Goal: Transaction & Acquisition: Purchase product/service

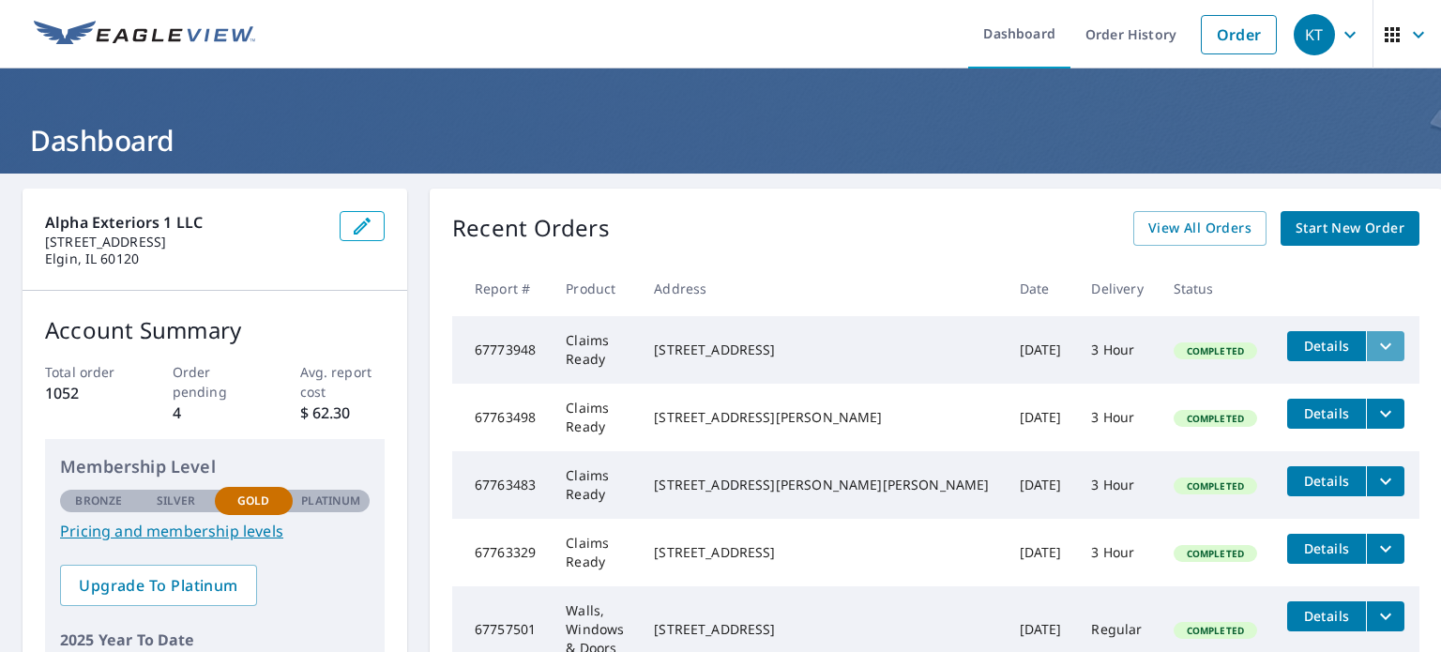
click at [1374, 340] on icon "filesDropdownBtn-67773948" at bounding box center [1385, 346] width 23 height 23
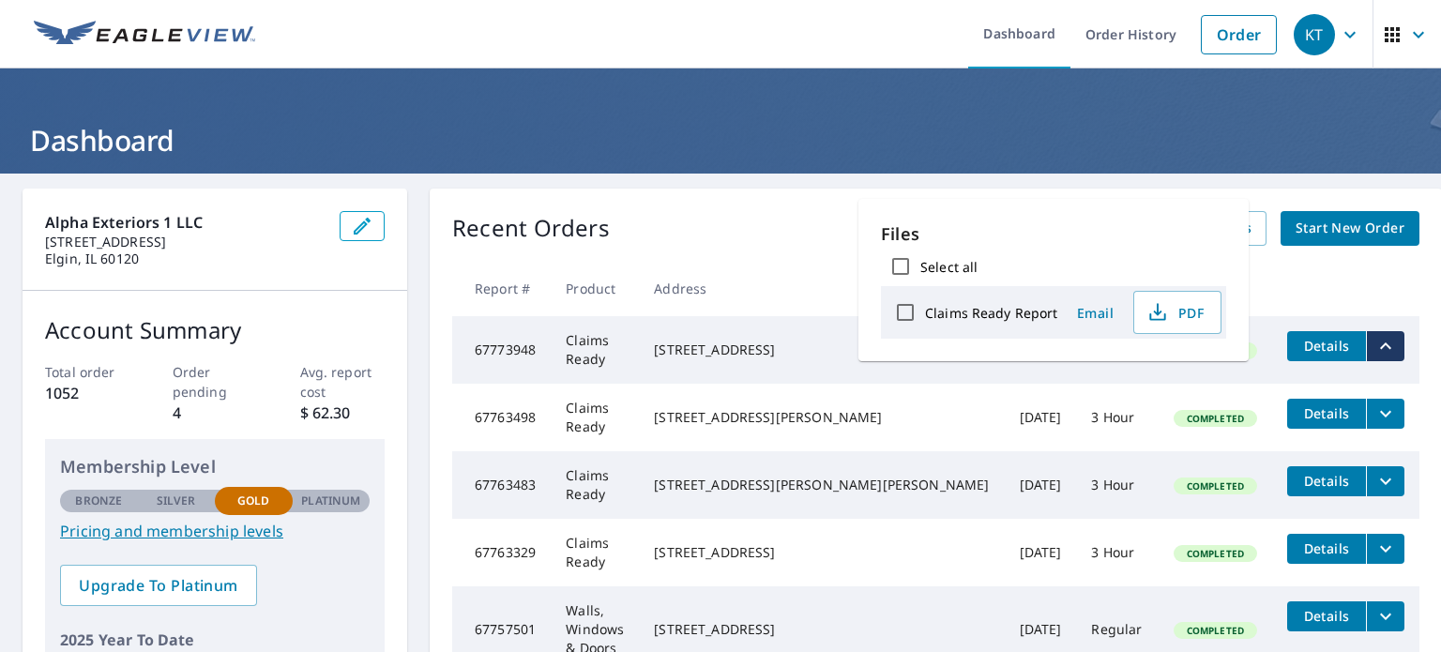
click at [1046, 315] on label "Claims Ready Report" at bounding box center [991, 313] width 133 height 18
click at [925, 315] on input "Claims Ready Report" at bounding box center [905, 312] width 39 height 39
checkbox input "true"
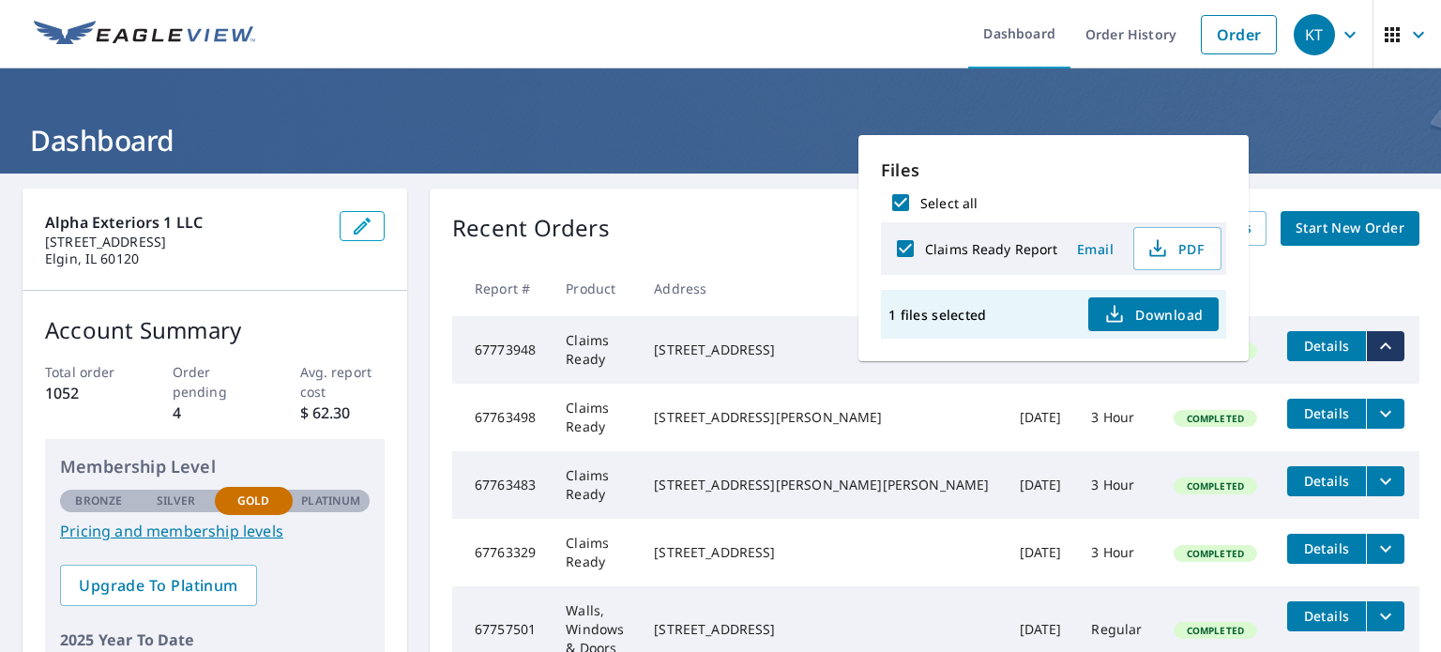
click at [665, 209] on div "Recent Orders View All Orders Start New Order Report # Product Address Date Del…" at bounding box center [936, 473] width 1012 height 569
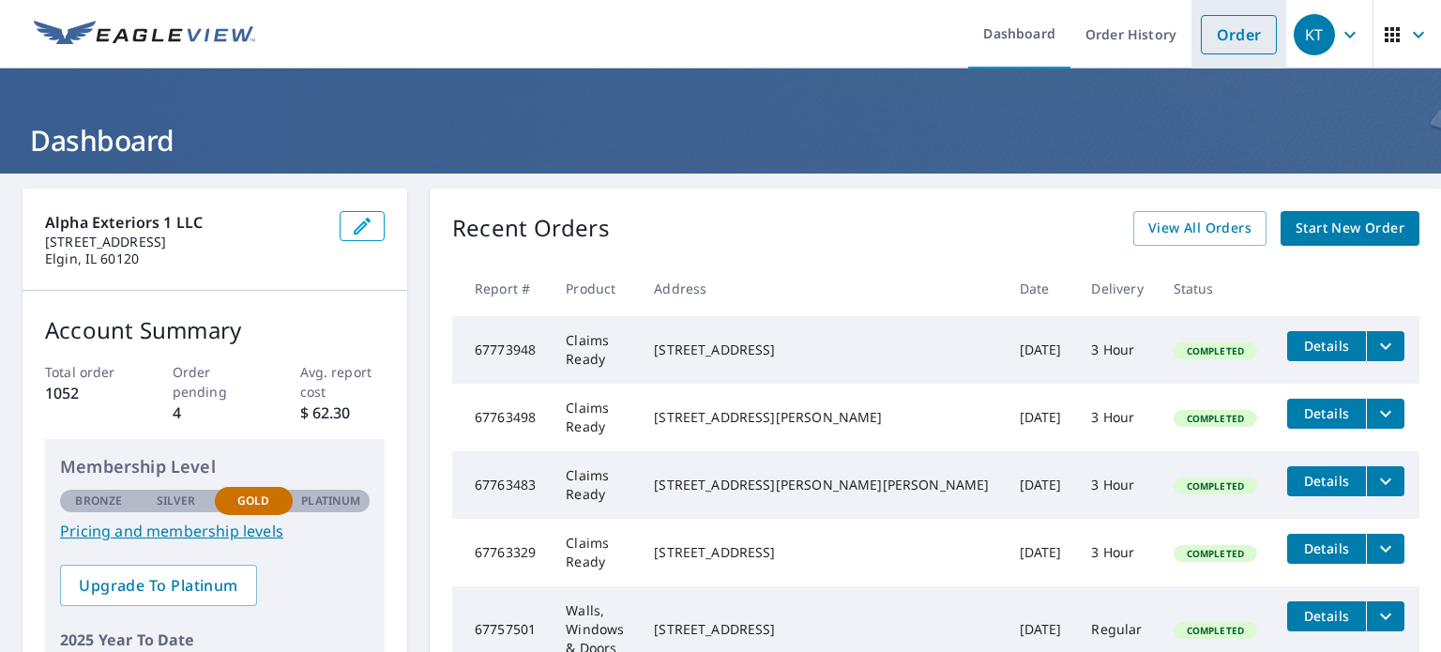
click at [1227, 38] on link "Order" at bounding box center [1239, 34] width 76 height 39
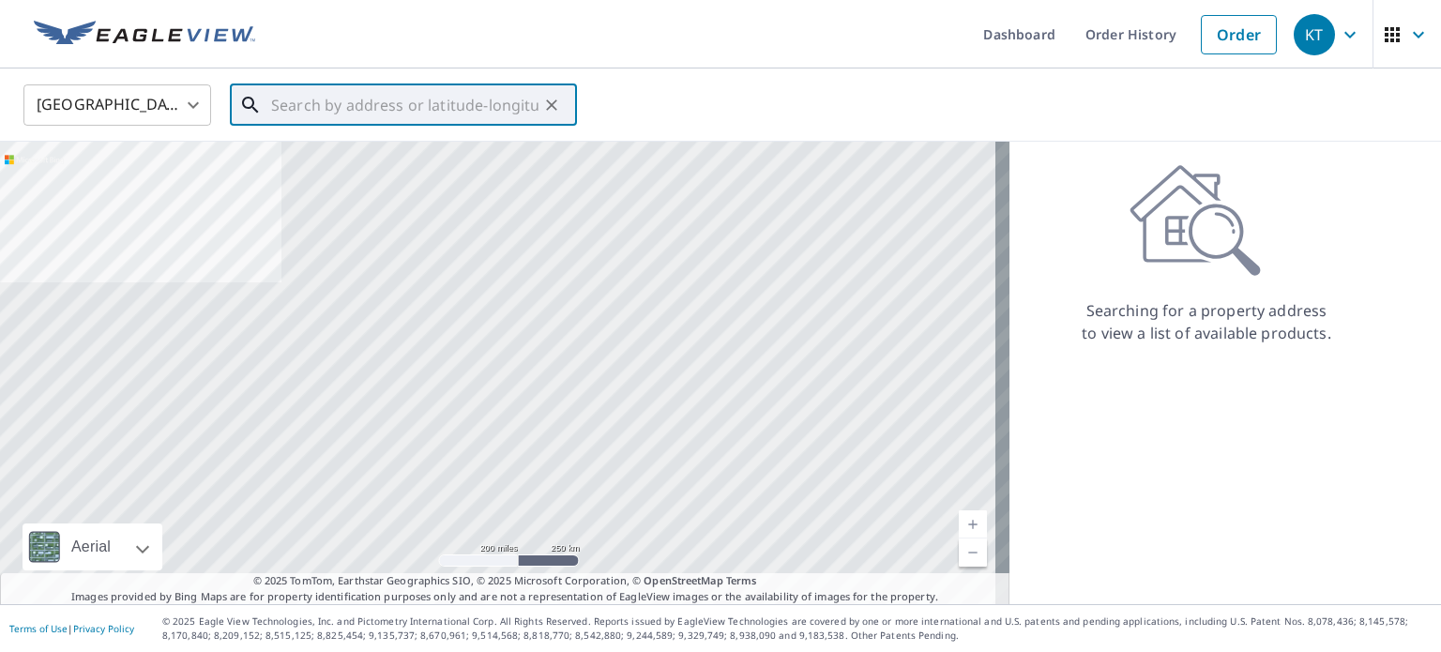
click at [341, 108] on input "text" at bounding box center [404, 105] width 267 height 53
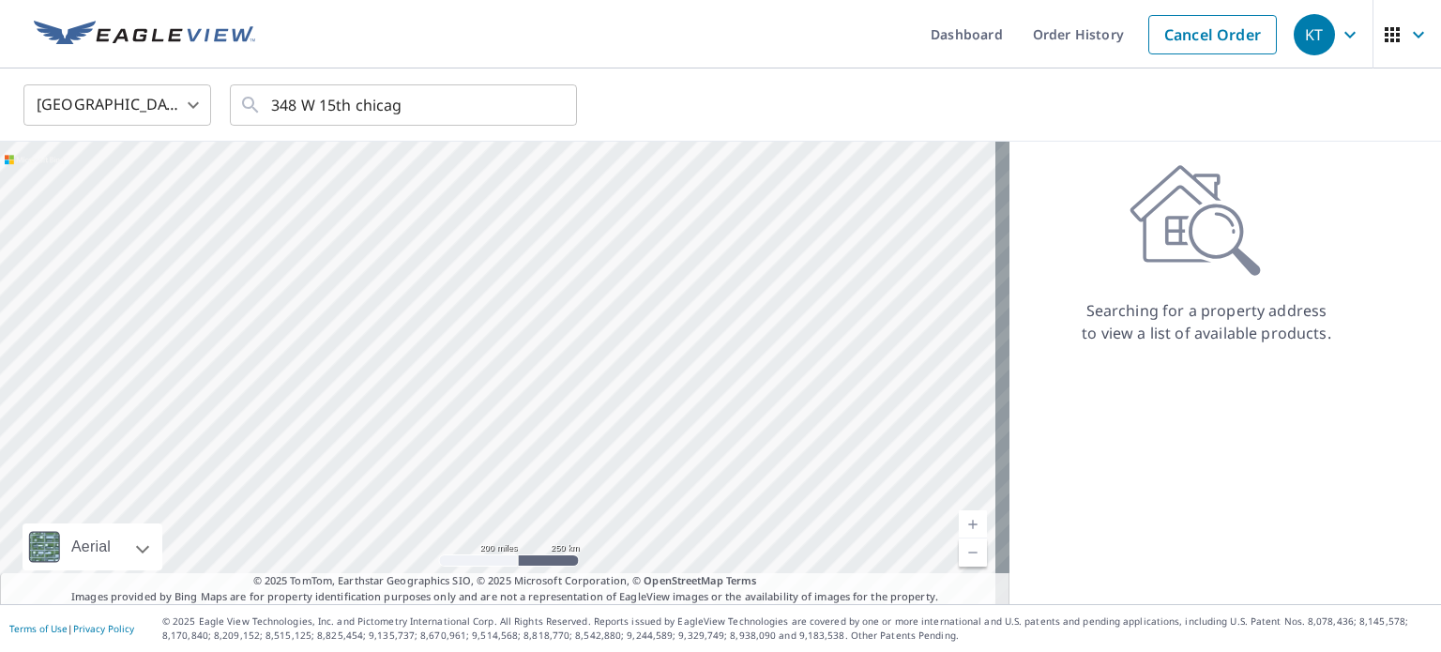
click at [319, 49] on ul "Dashboard Order History Cancel Order" at bounding box center [776, 34] width 1020 height 68
click at [349, 111] on input "348 W 15th chicag" at bounding box center [404, 105] width 267 height 53
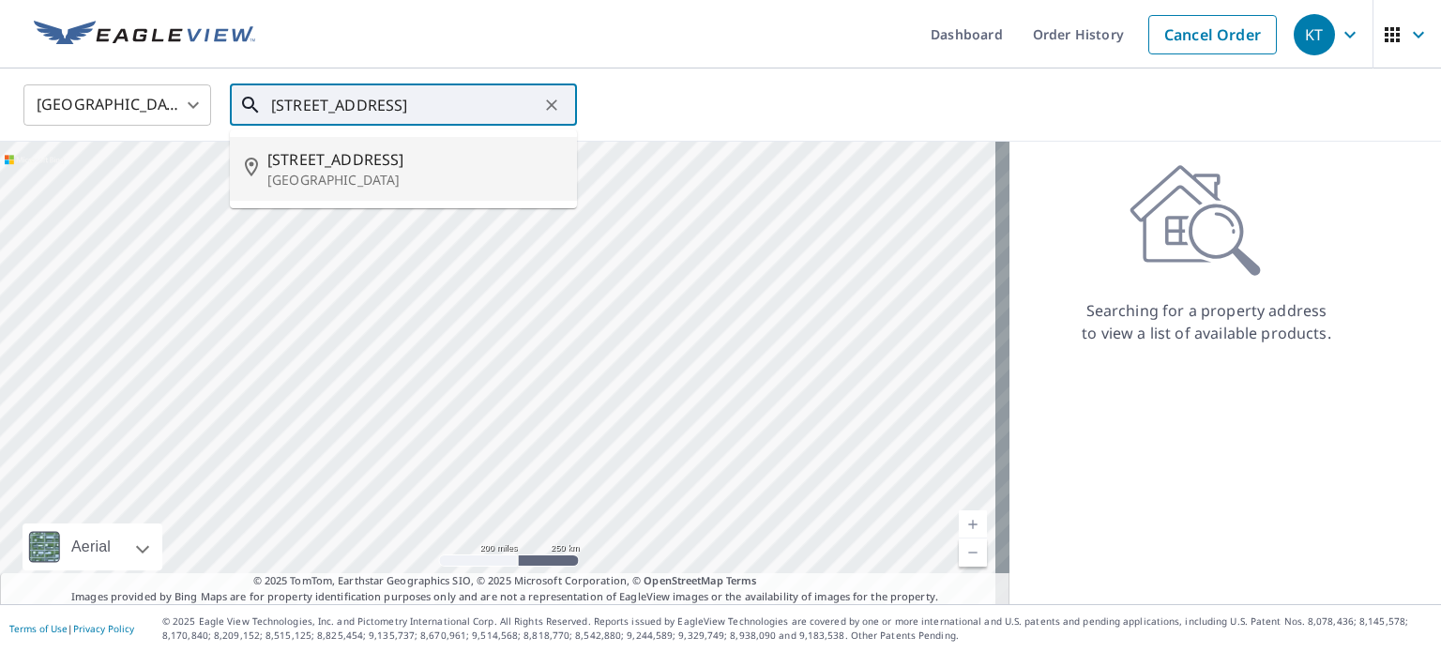
click at [315, 160] on span "[STREET_ADDRESS]" at bounding box center [414, 159] width 295 height 23
type input "[STREET_ADDRESS]"
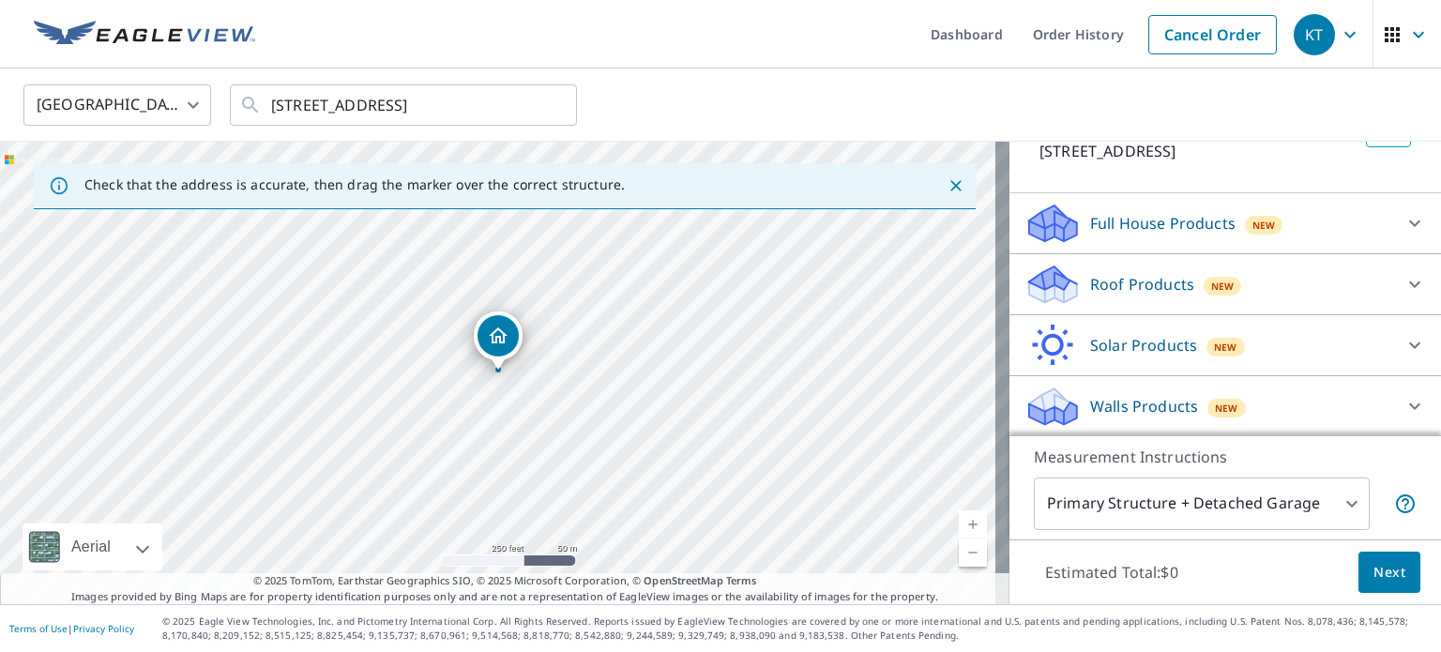
click at [1118, 287] on p "Roof Products" at bounding box center [1142, 284] width 104 height 23
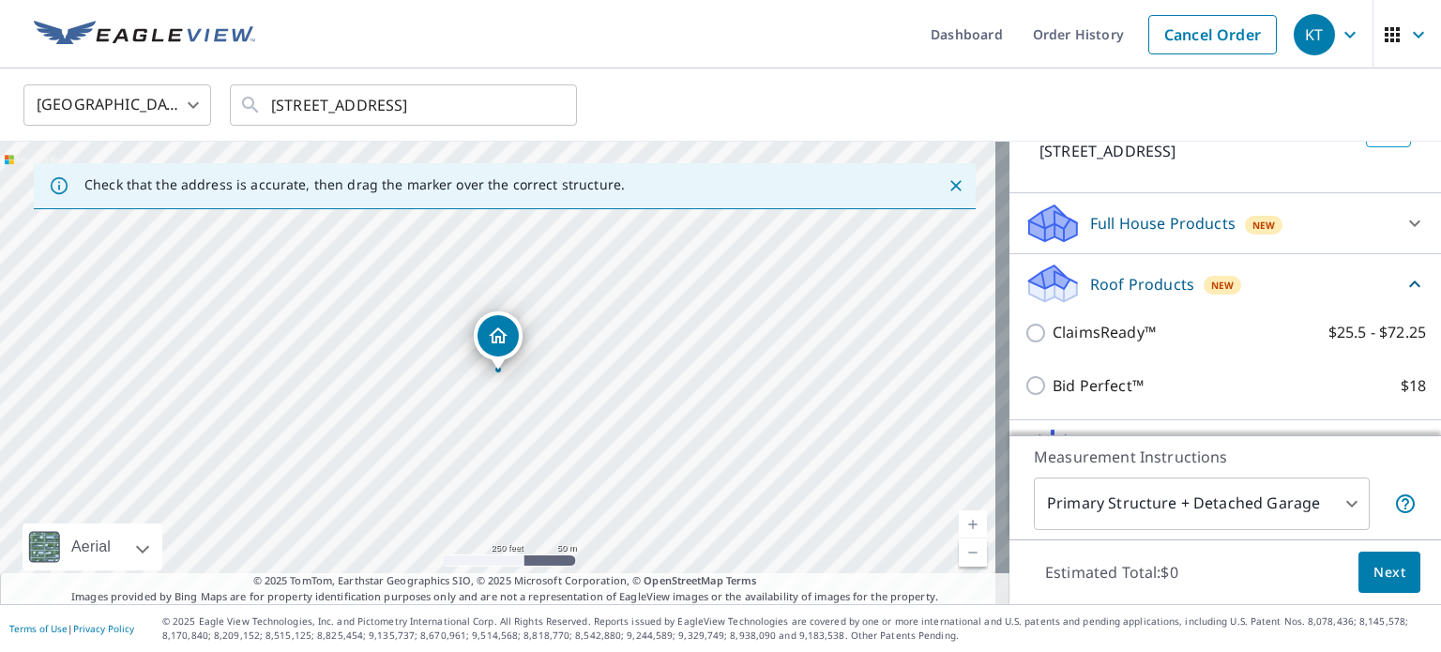
scroll to position [143, 0]
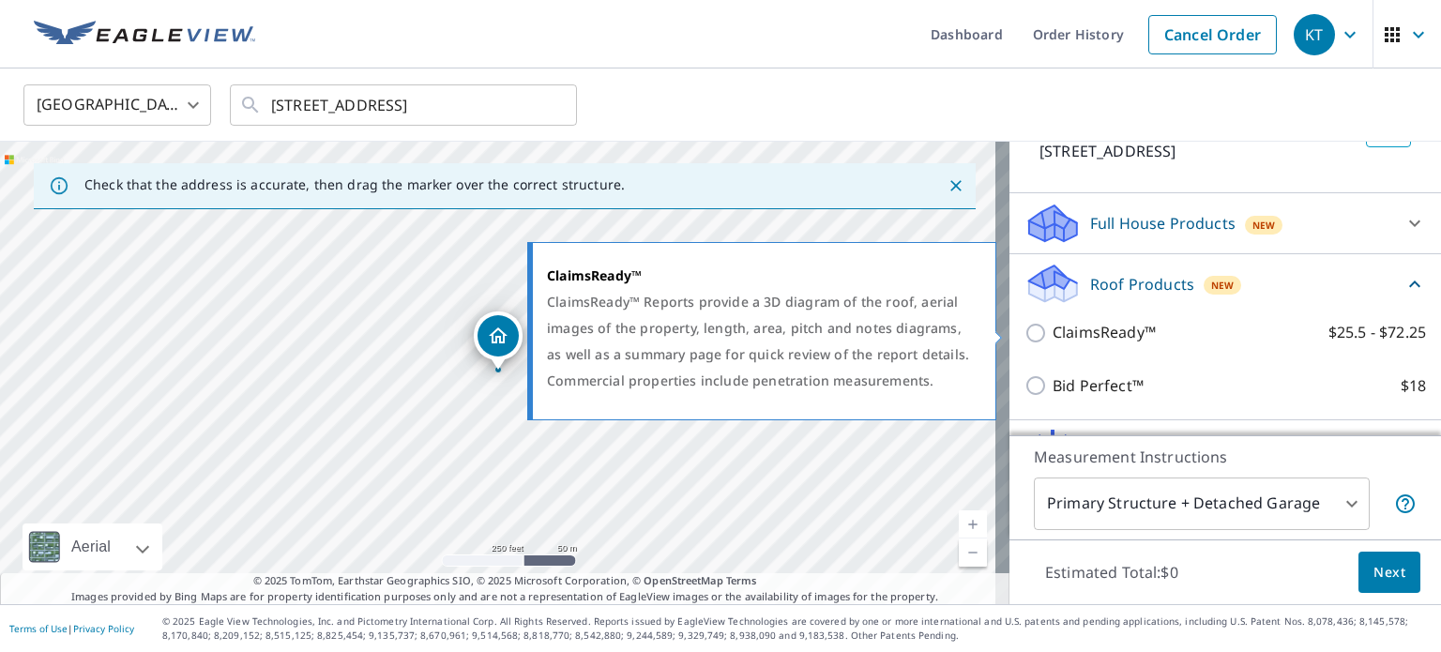
click at [1114, 333] on p "ClaimsReady™" at bounding box center [1104, 332] width 103 height 23
click at [1053, 333] on input "ClaimsReady™ $25.5 - $72.25" at bounding box center [1038, 333] width 28 height 23
checkbox input "true"
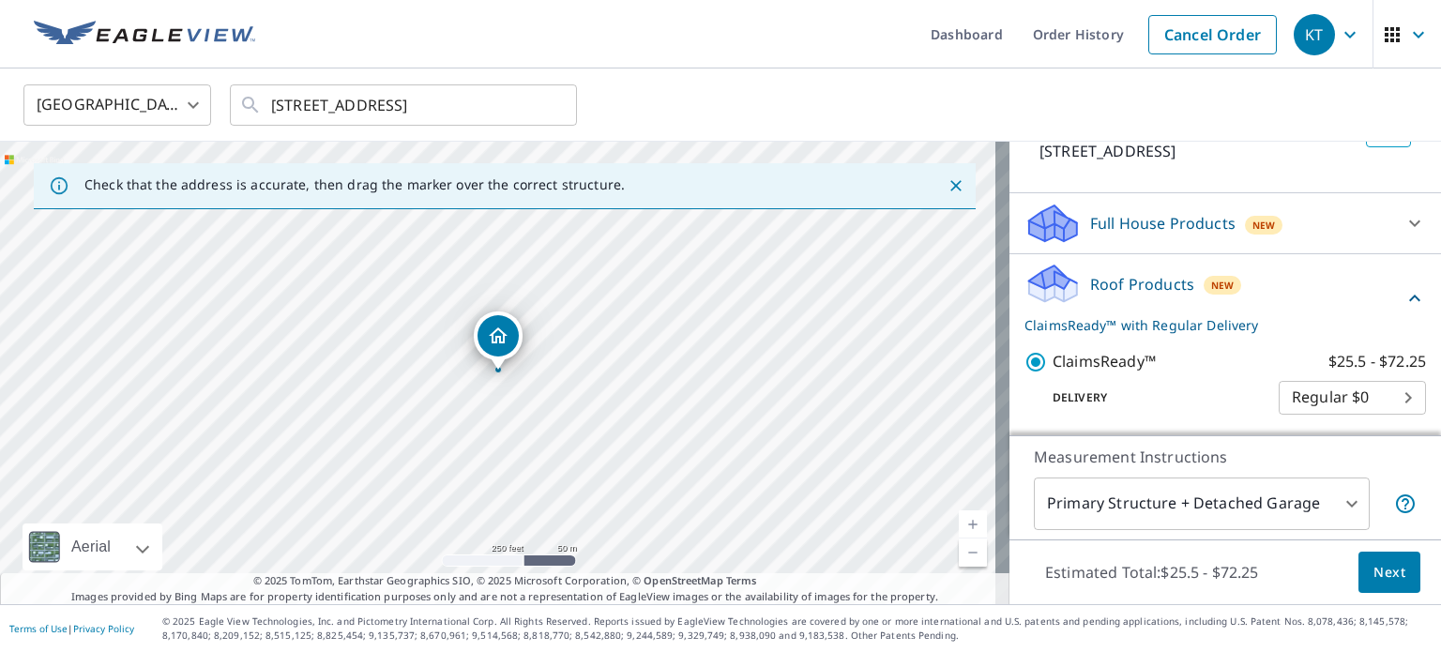
click at [1278, 393] on body "KT KT Dashboard Order History Cancel Order KT [GEOGRAPHIC_DATA] [GEOGRAPHIC_DAT…" at bounding box center [720, 326] width 1441 height 652
click at [1294, 473] on li "3 Hour $37" at bounding box center [1323, 464] width 147 height 34
type input "7"
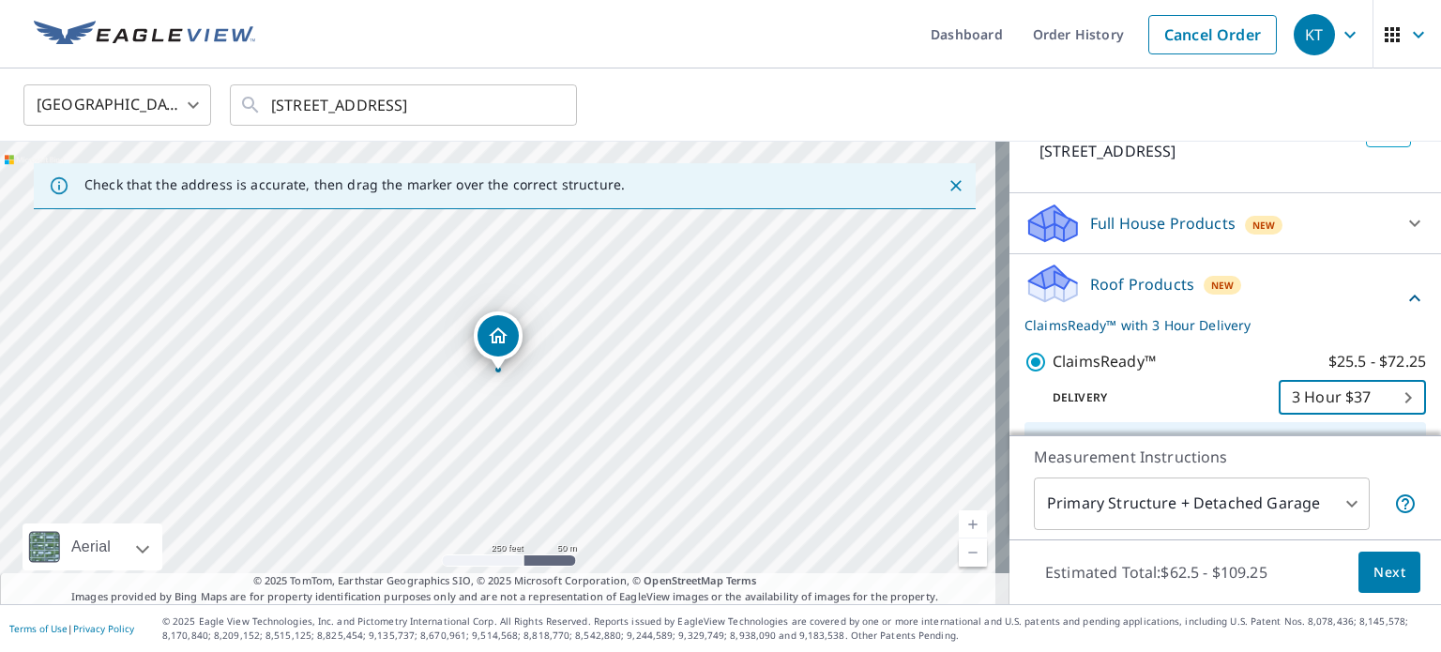
click at [1373, 561] on span "Next" at bounding box center [1389, 572] width 32 height 23
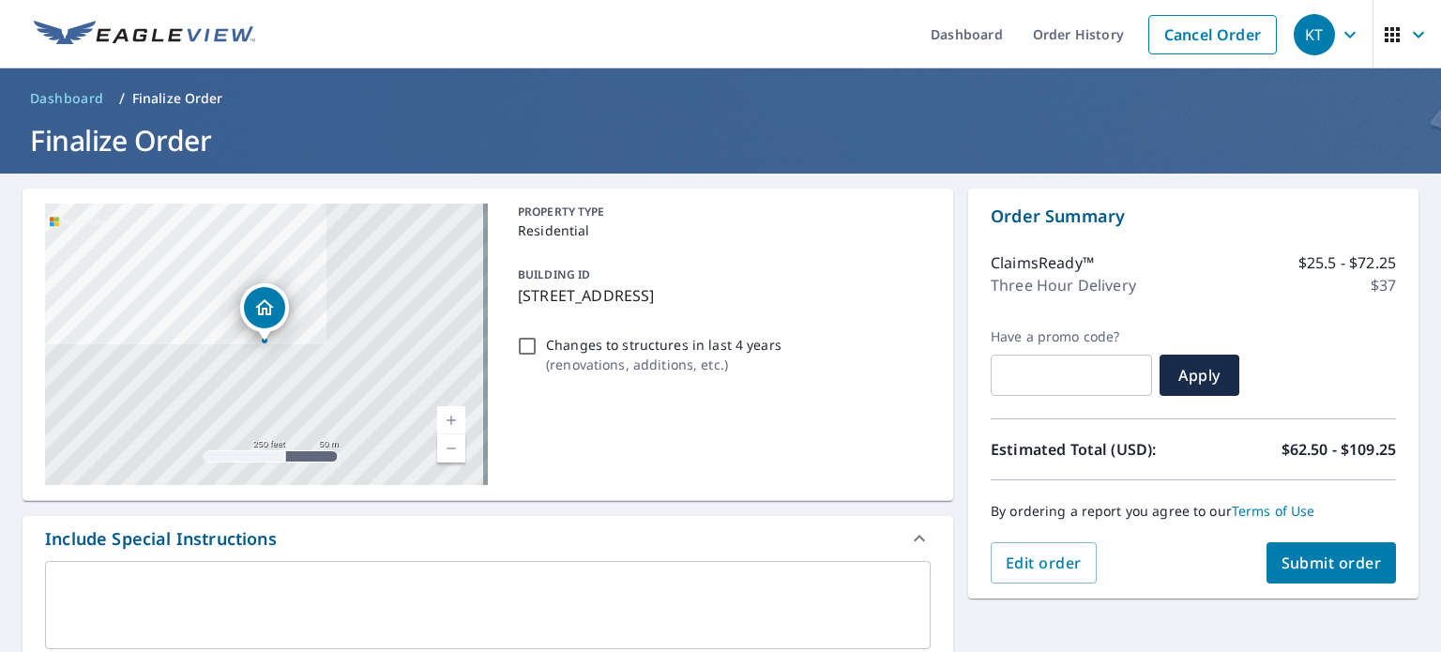
click at [1318, 553] on span "Submit order" at bounding box center [1331, 563] width 100 height 21
